Goal: Information Seeking & Learning: Learn about a topic

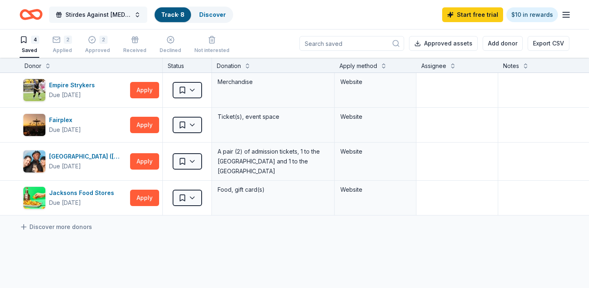
click at [96, 14] on span "Stirdes Against [MEDICAL_DATA], Second Annual Walk" at bounding box center [97, 15] width 65 height 10
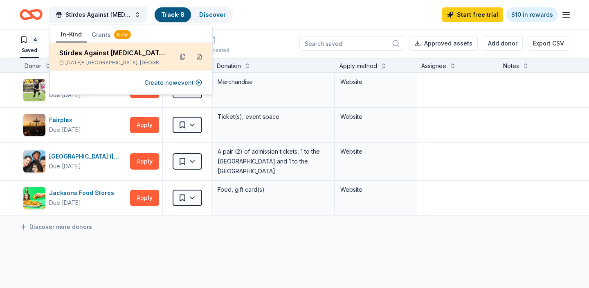
click at [103, 56] on div "Stirdes Against [MEDICAL_DATA], Second Annual Walk" at bounding box center [112, 53] width 107 height 10
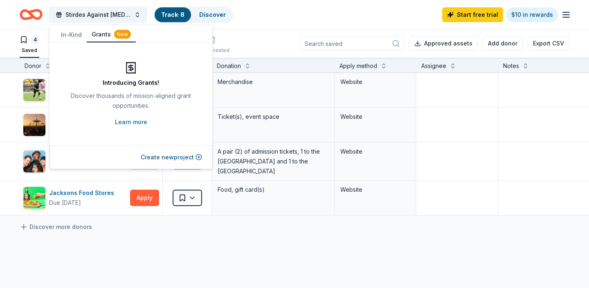
click at [117, 35] on div "New" at bounding box center [122, 34] width 17 height 9
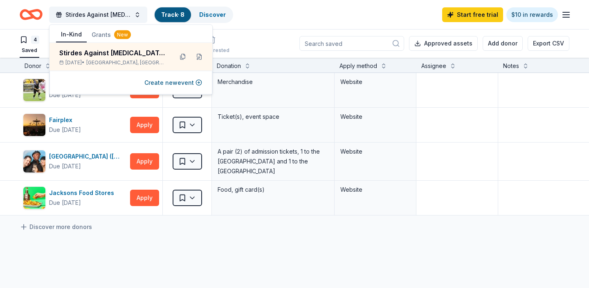
click at [71, 35] on button "In-Kind" at bounding box center [71, 35] width 31 height 16
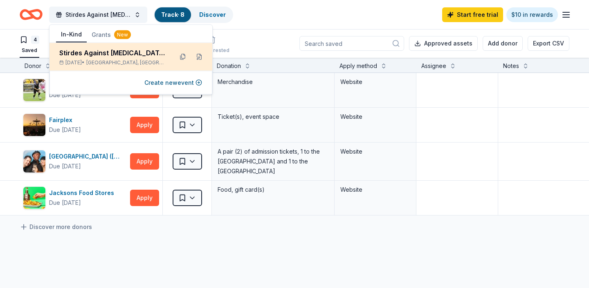
click at [73, 52] on div "Stirdes Against [MEDICAL_DATA], Second Annual Walk" at bounding box center [112, 53] width 107 height 10
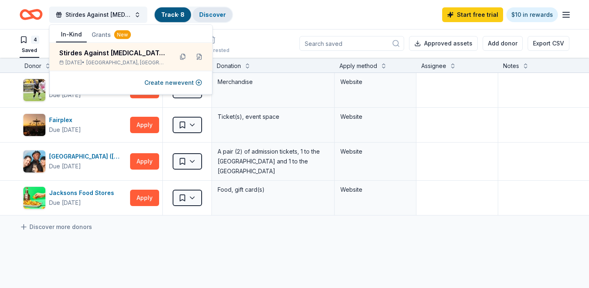
click at [210, 15] on link "Discover" at bounding box center [212, 14] width 27 height 7
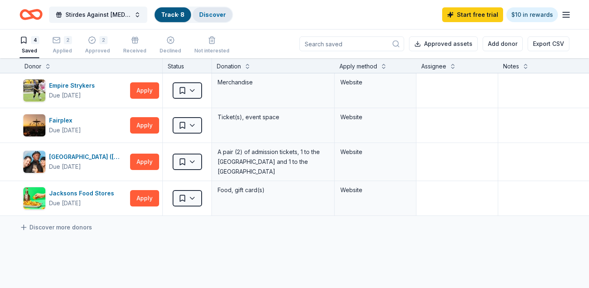
click at [210, 15] on link "Discover" at bounding box center [212, 14] width 27 height 7
click at [33, 38] on div "4" at bounding box center [35, 40] width 8 height 8
click at [446, 47] on button "Approved assets" at bounding box center [443, 43] width 69 height 15
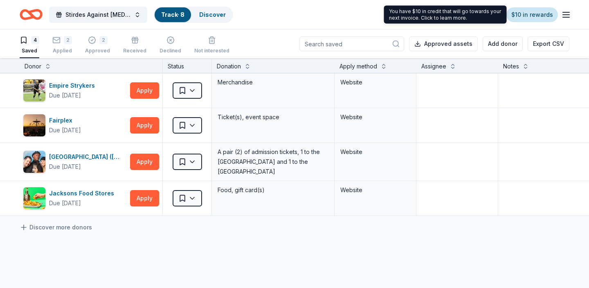
click at [531, 13] on link "$10 in rewards" at bounding box center [532, 14] width 52 height 15
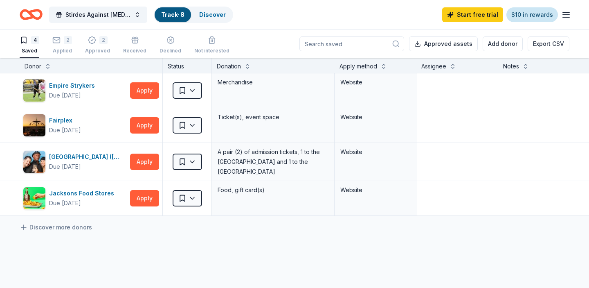
click at [531, 13] on link "$10 in rewards" at bounding box center [532, 14] width 52 height 15
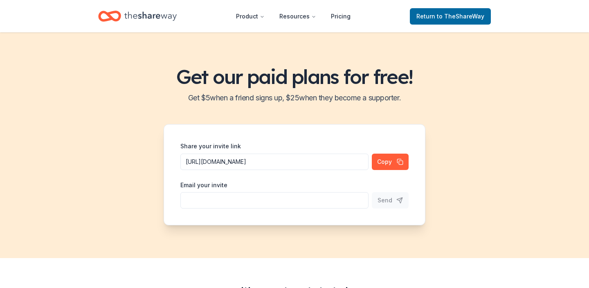
click at [565, 13] on header "Product Resources Pricing Return to TheShareWay" at bounding box center [294, 16] width 589 height 32
click at [439, 16] on span "Return to TheShareWay" at bounding box center [450, 16] width 68 height 10
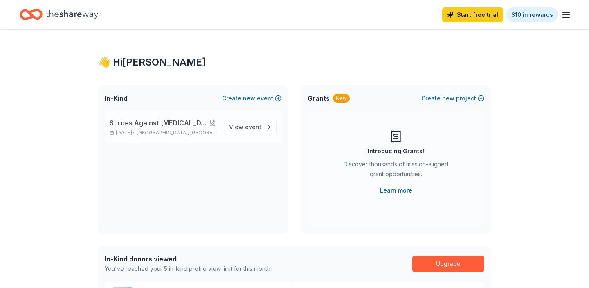
click at [150, 126] on span "Stirdes Against [MEDICAL_DATA], Second Annual Walk" at bounding box center [159, 123] width 99 height 10
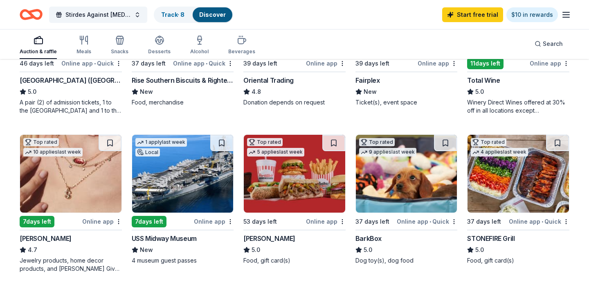
scroll to position [179, 0]
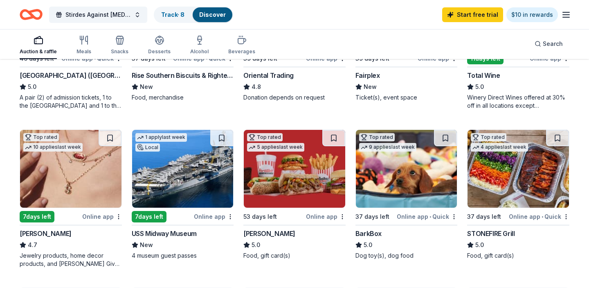
click at [486, 175] on img at bounding box center [518, 169] width 101 height 78
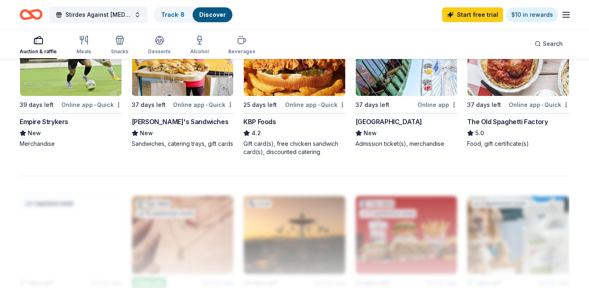
scroll to position [602, 0]
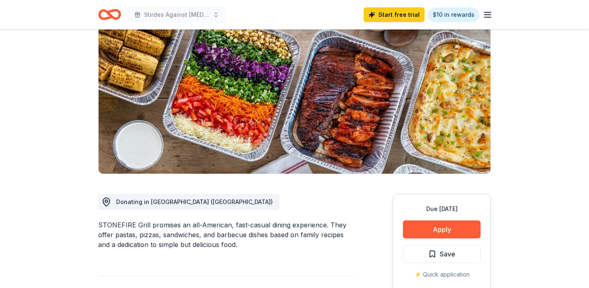
scroll to position [78, 0]
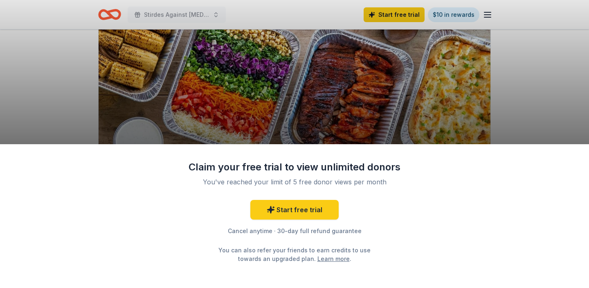
click at [447, 97] on div "Claim your free trial to view unlimited donors You've reached your limit of 5 f…" at bounding box center [294, 144] width 589 height 288
